Goal: Task Accomplishment & Management: Manage account settings

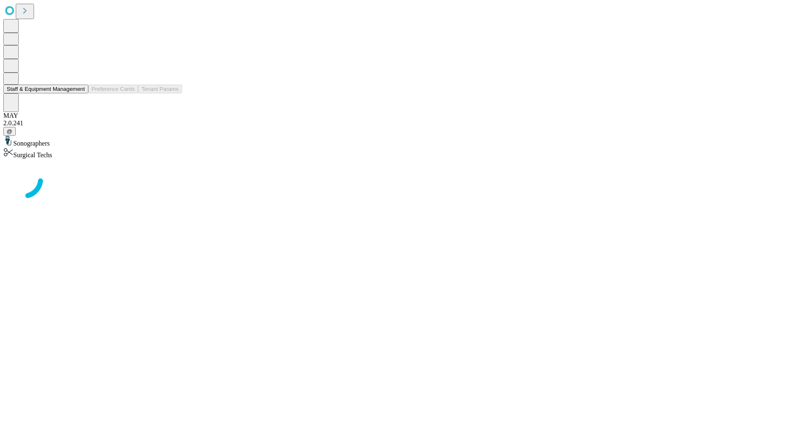
click at [79, 93] on button "Staff & Equipment Management" at bounding box center [45, 89] width 85 height 9
